Goal: Transaction & Acquisition: Purchase product/service

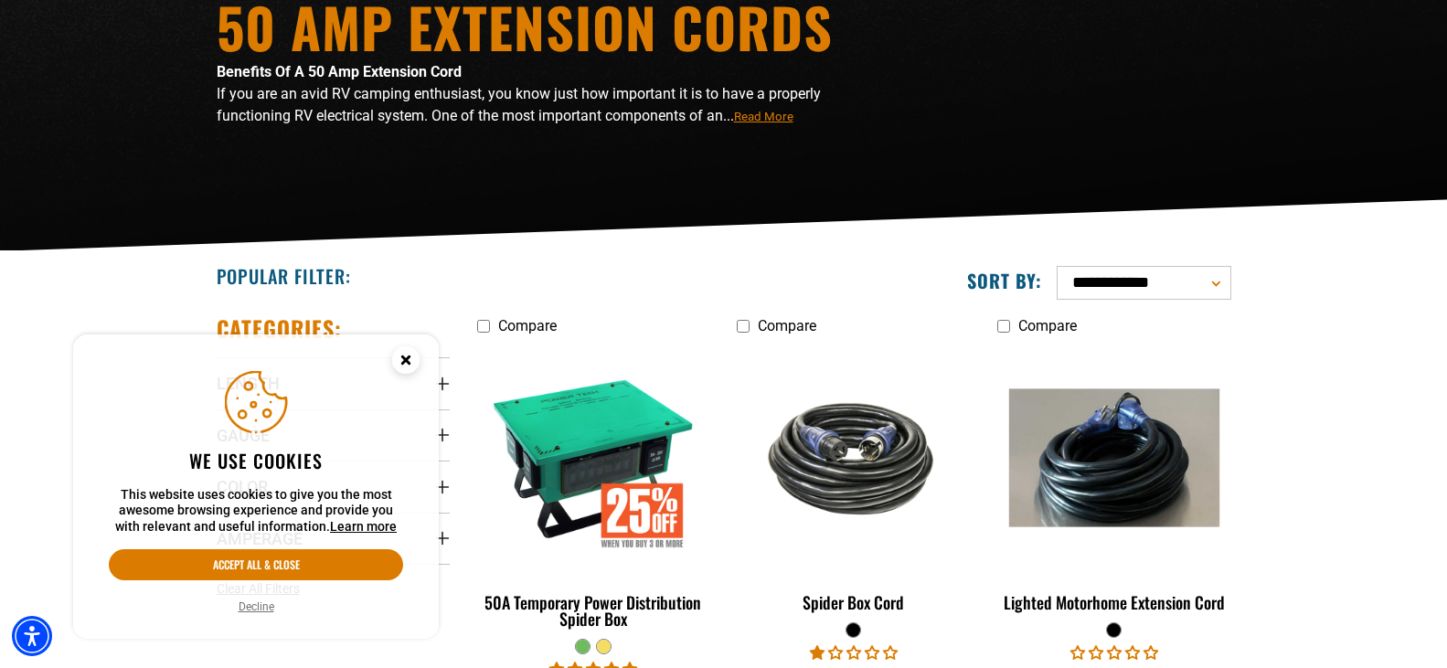
scroll to position [226, 0]
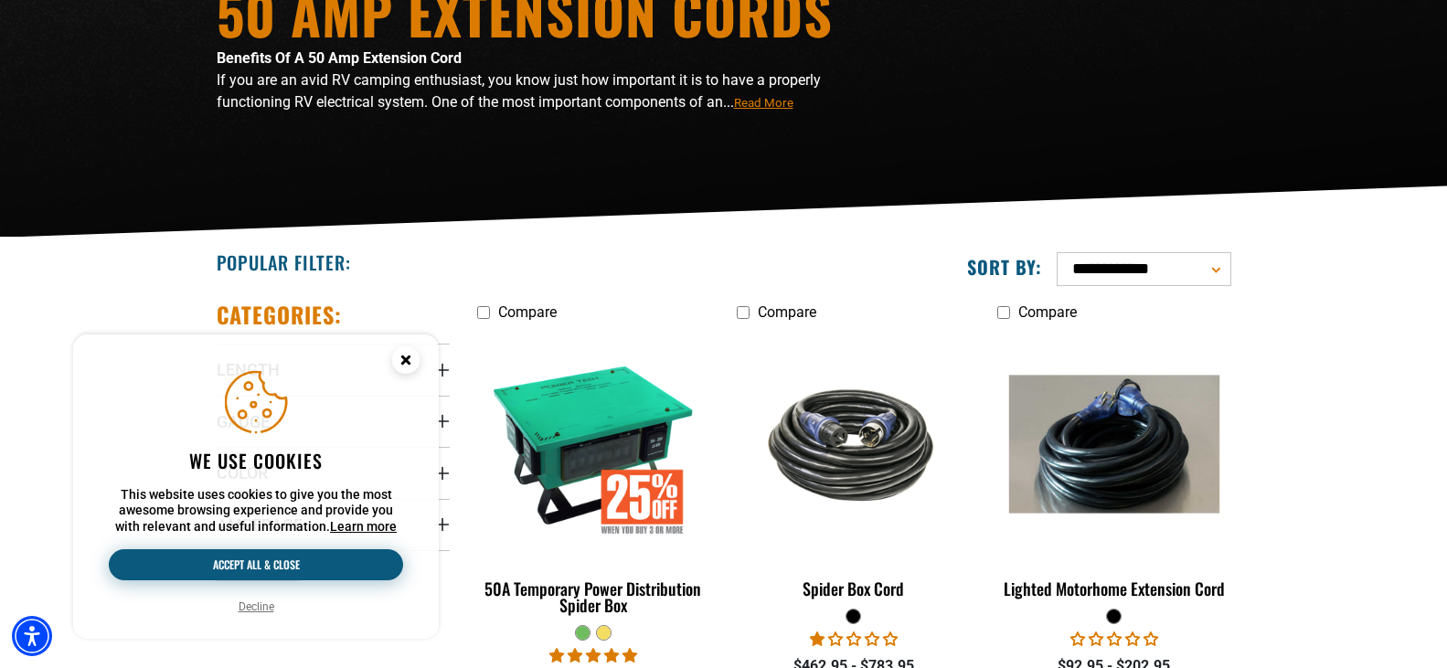
click at [265, 564] on button "Accept all & close" at bounding box center [256, 564] width 294 height 31
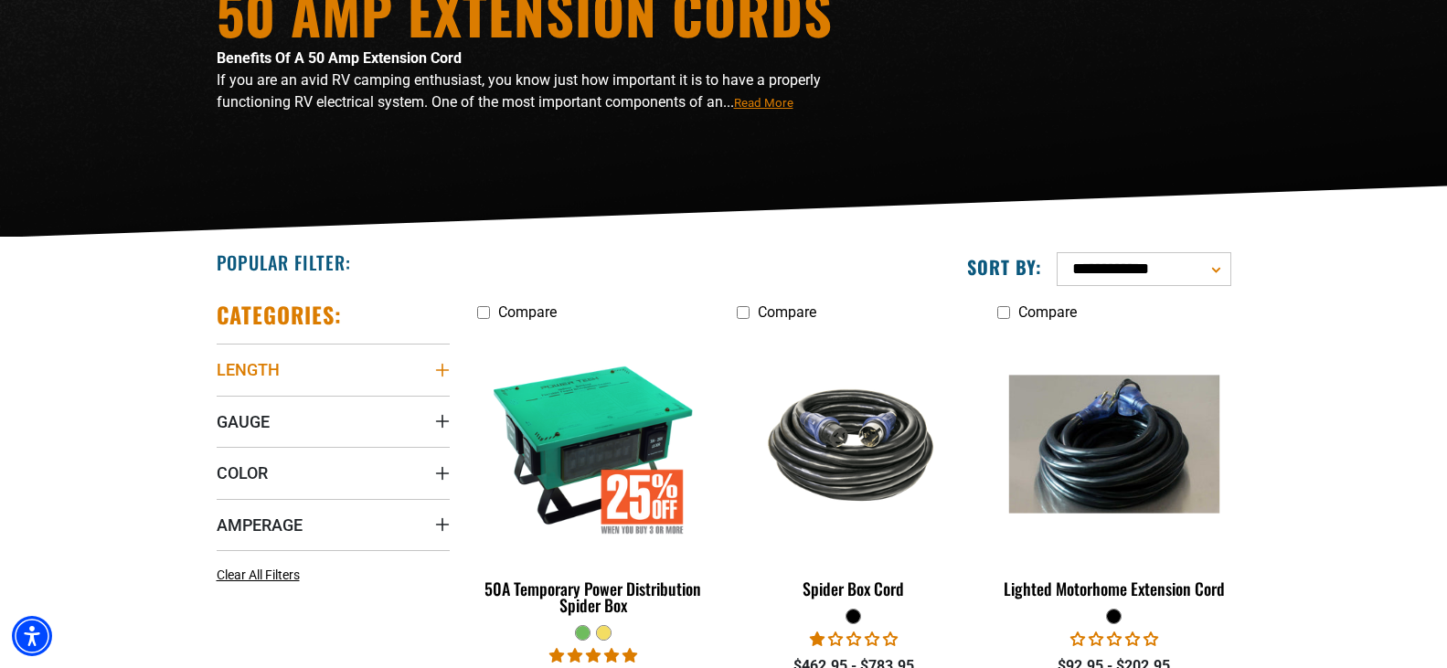
click at [440, 369] on icon "Length" at bounding box center [442, 370] width 15 height 15
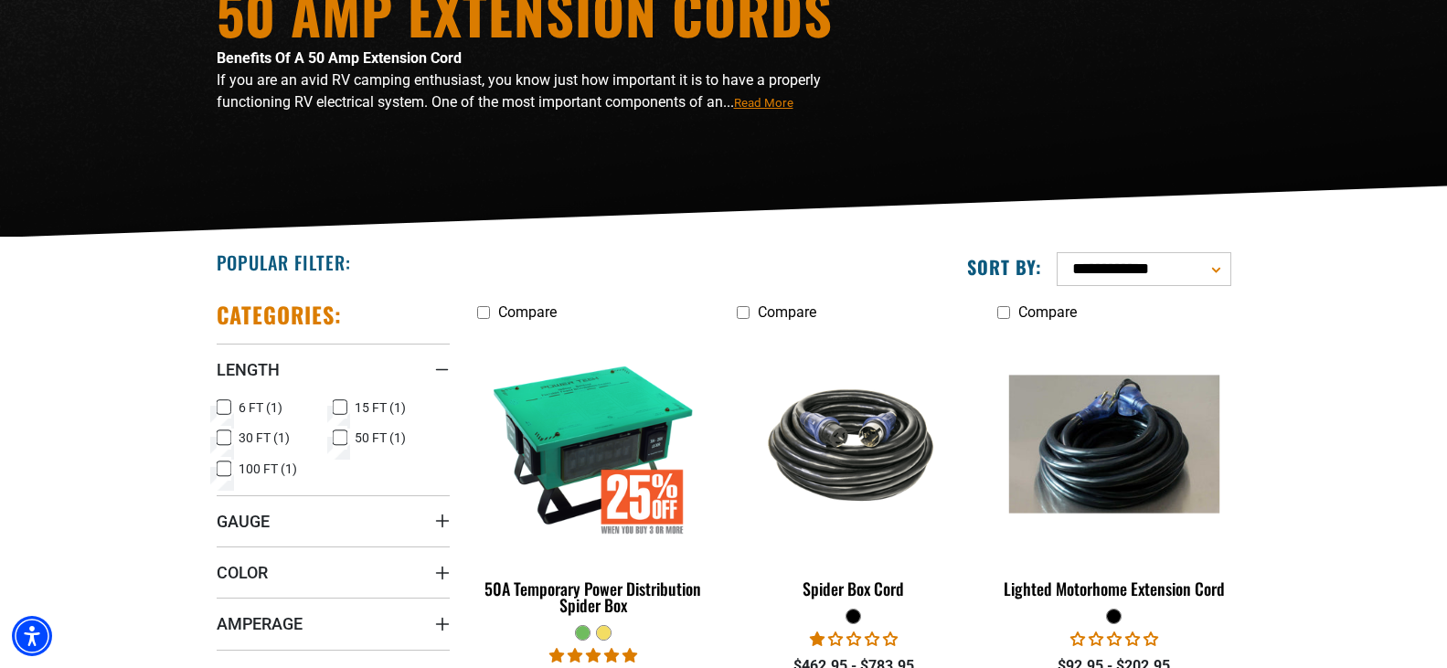
click at [337, 436] on icon at bounding box center [340, 438] width 15 height 24
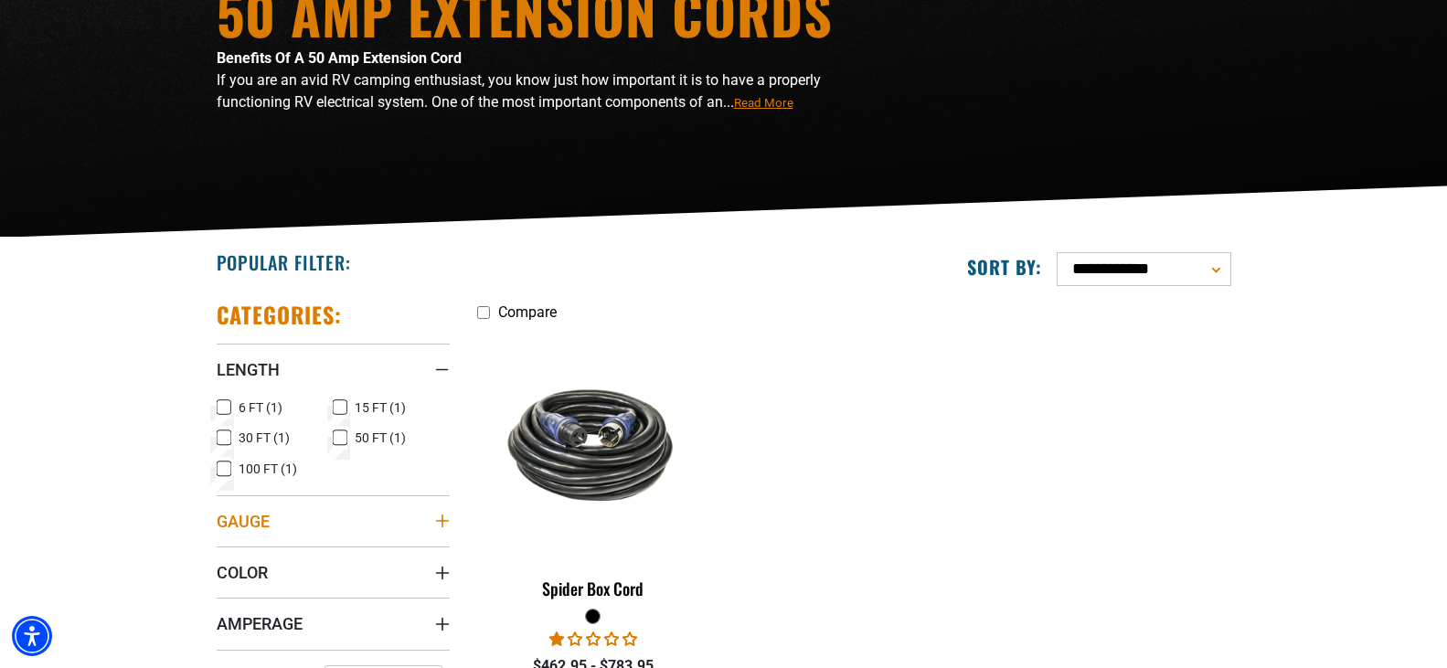
click at [446, 524] on icon "Gauge" at bounding box center [442, 521] width 15 height 15
click at [445, 524] on div "Gauge" at bounding box center [442, 521] width 15 height 15
click at [439, 626] on icon "Amperage" at bounding box center [442, 624] width 15 height 15
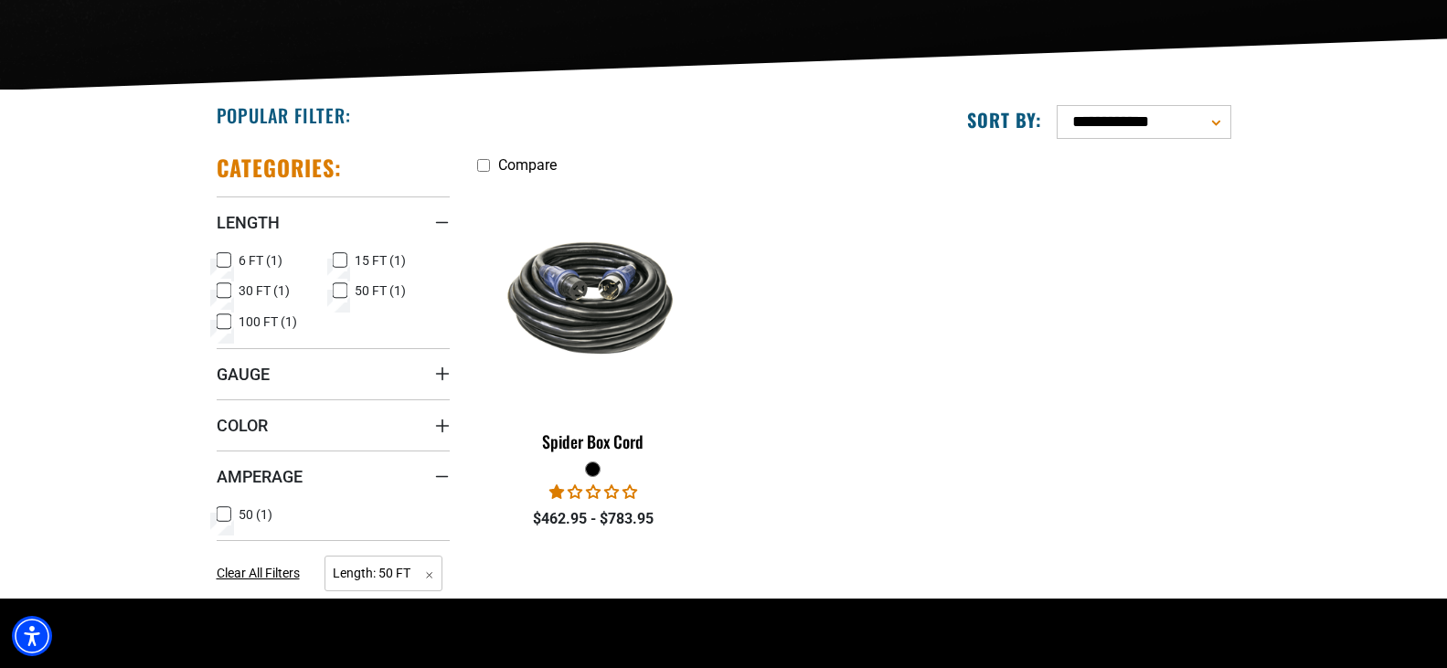
scroll to position [377, 0]
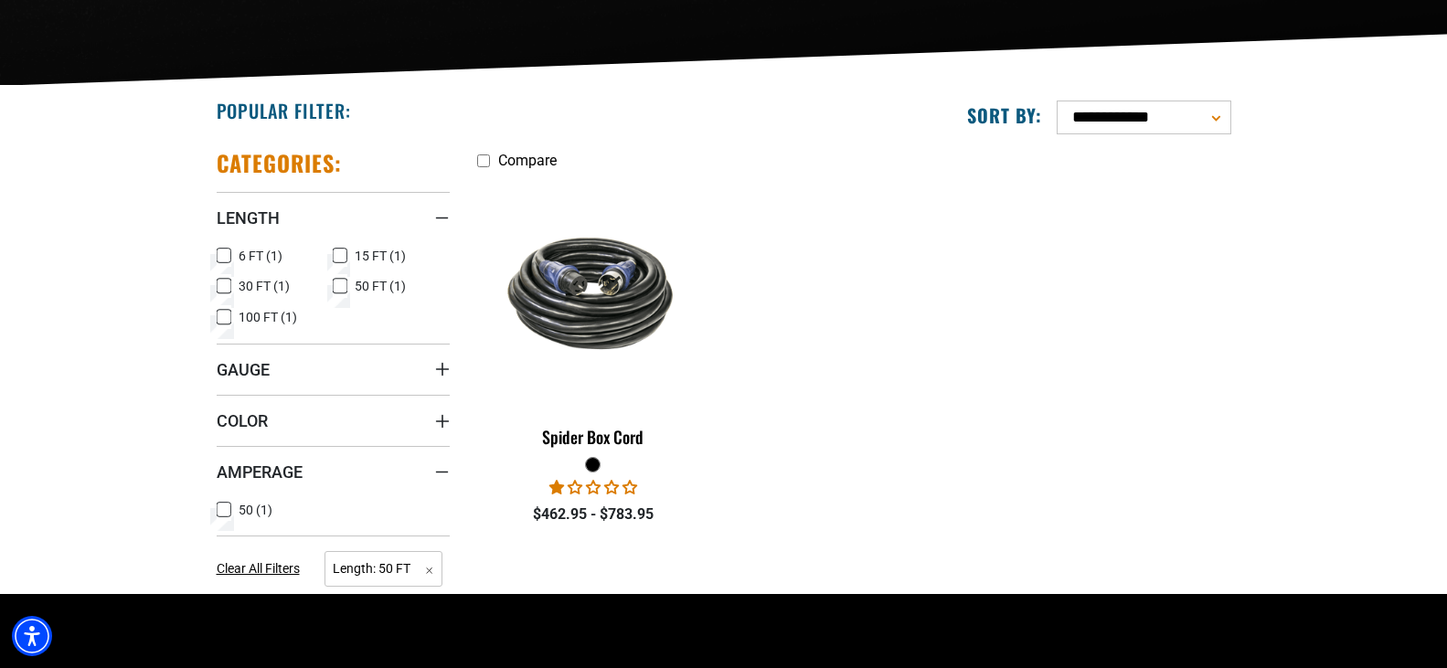
click at [223, 514] on icon at bounding box center [224, 510] width 15 height 24
